Goal: Information Seeking & Learning: Compare options

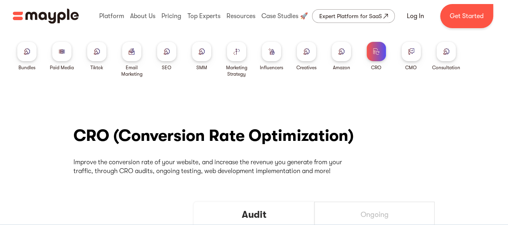
click at [239, 54] on img at bounding box center [236, 51] width 6 height 6
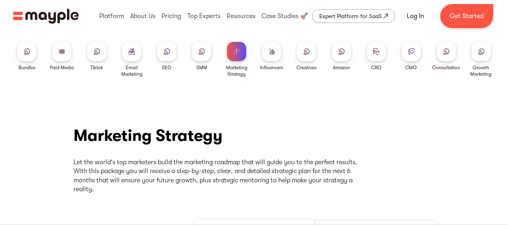
click at [484, 53] on div at bounding box center [481, 51] width 19 height 19
